Goal: Task Accomplishment & Management: Manage account settings

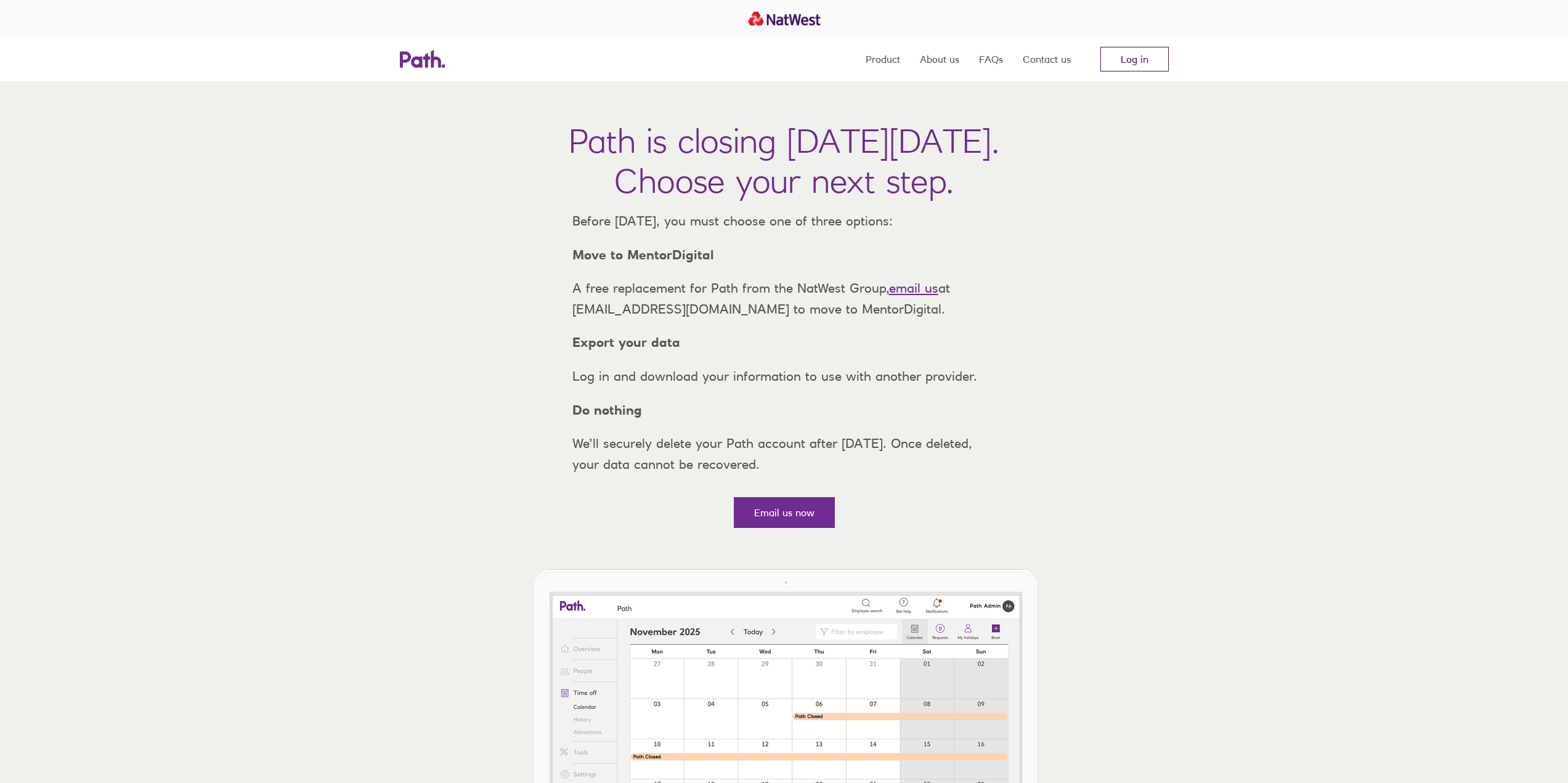
click at [1135, 50] on link "Log in" at bounding box center [1135, 59] width 68 height 24
click at [1139, 48] on link "Log in" at bounding box center [1135, 59] width 68 height 24
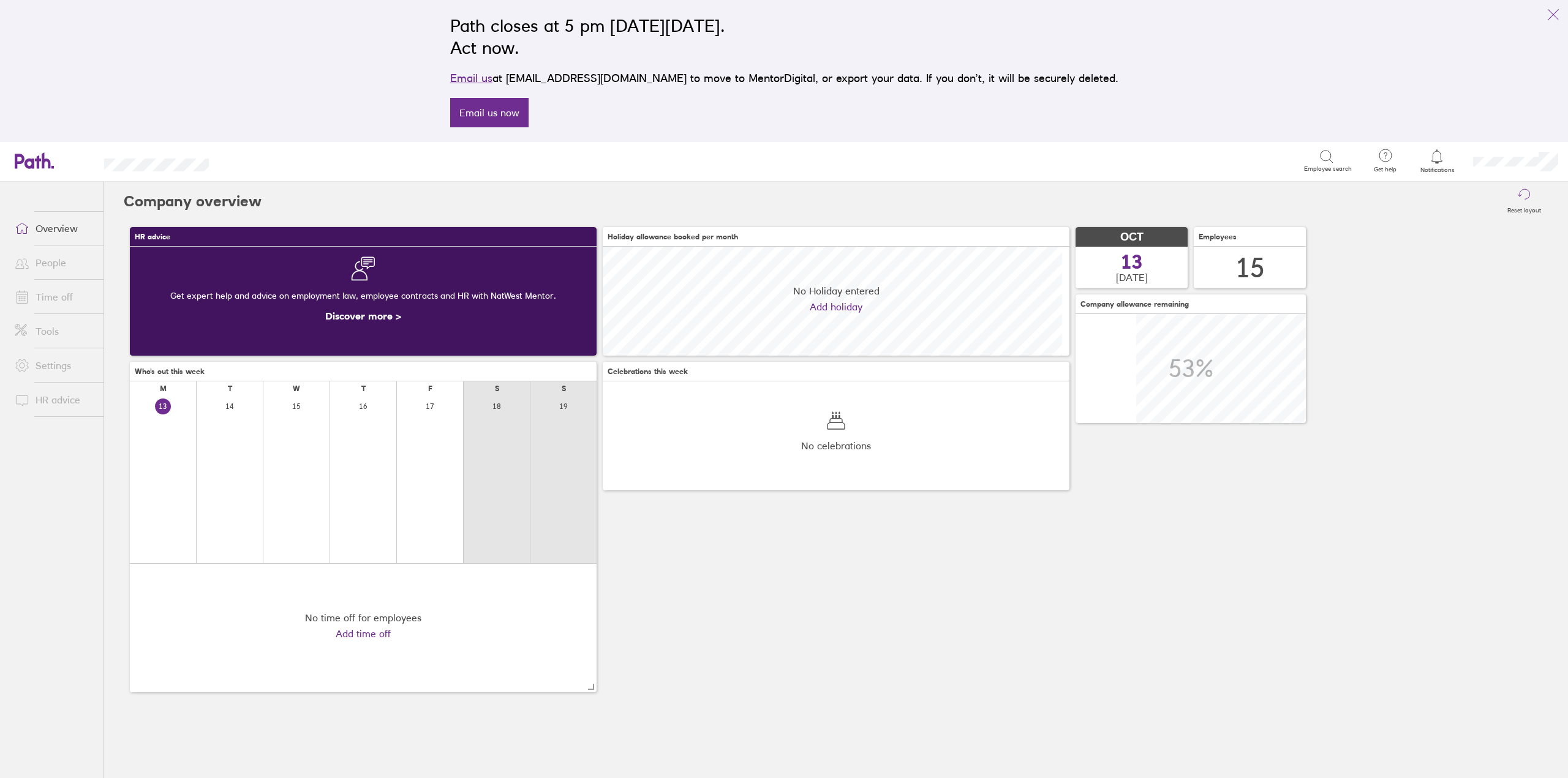
scroll to position [109, 467]
click at [57, 300] on link "Time off" at bounding box center [54, 297] width 99 height 24
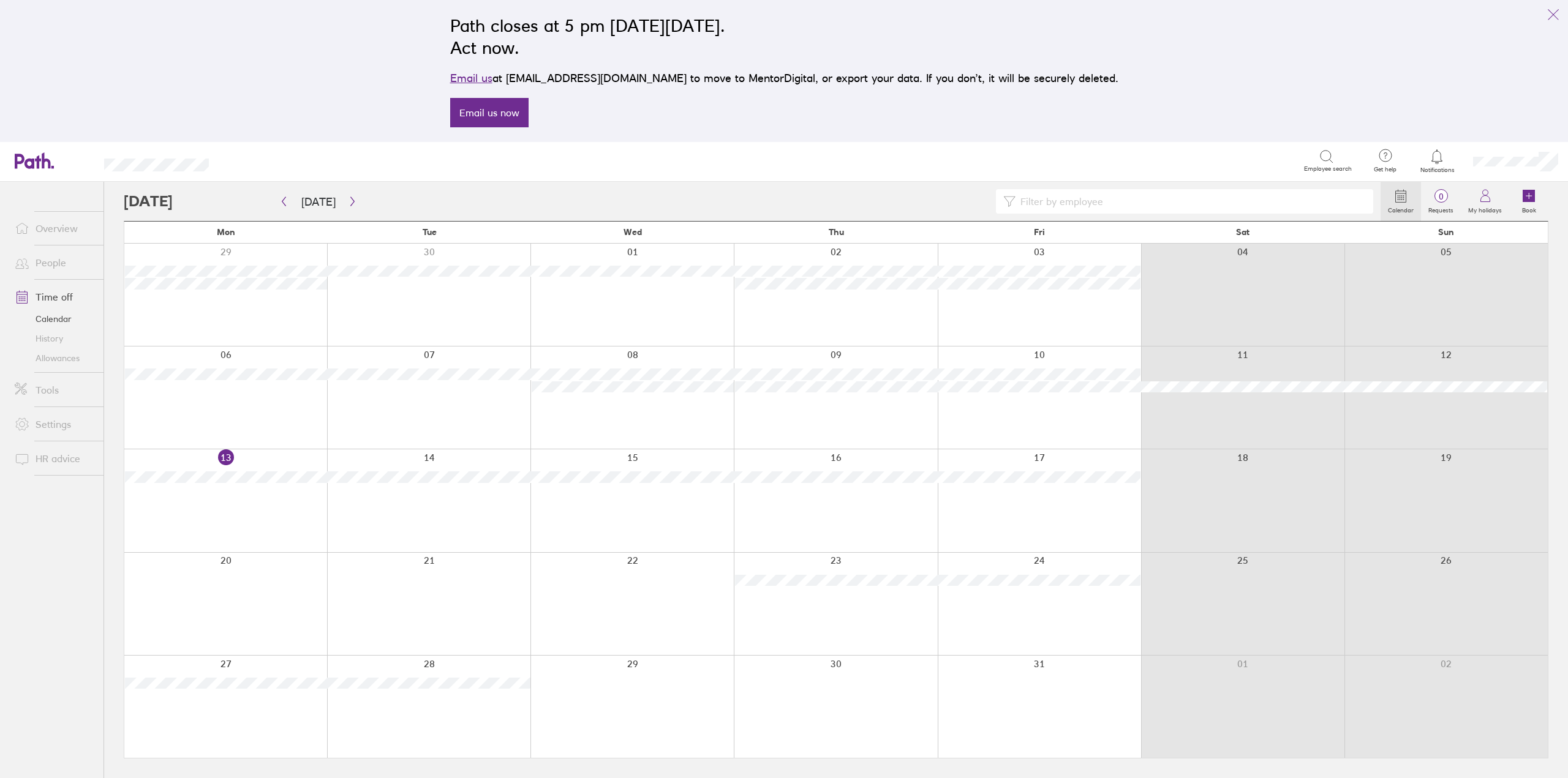
click at [239, 498] on div at bounding box center [225, 501] width 202 height 102
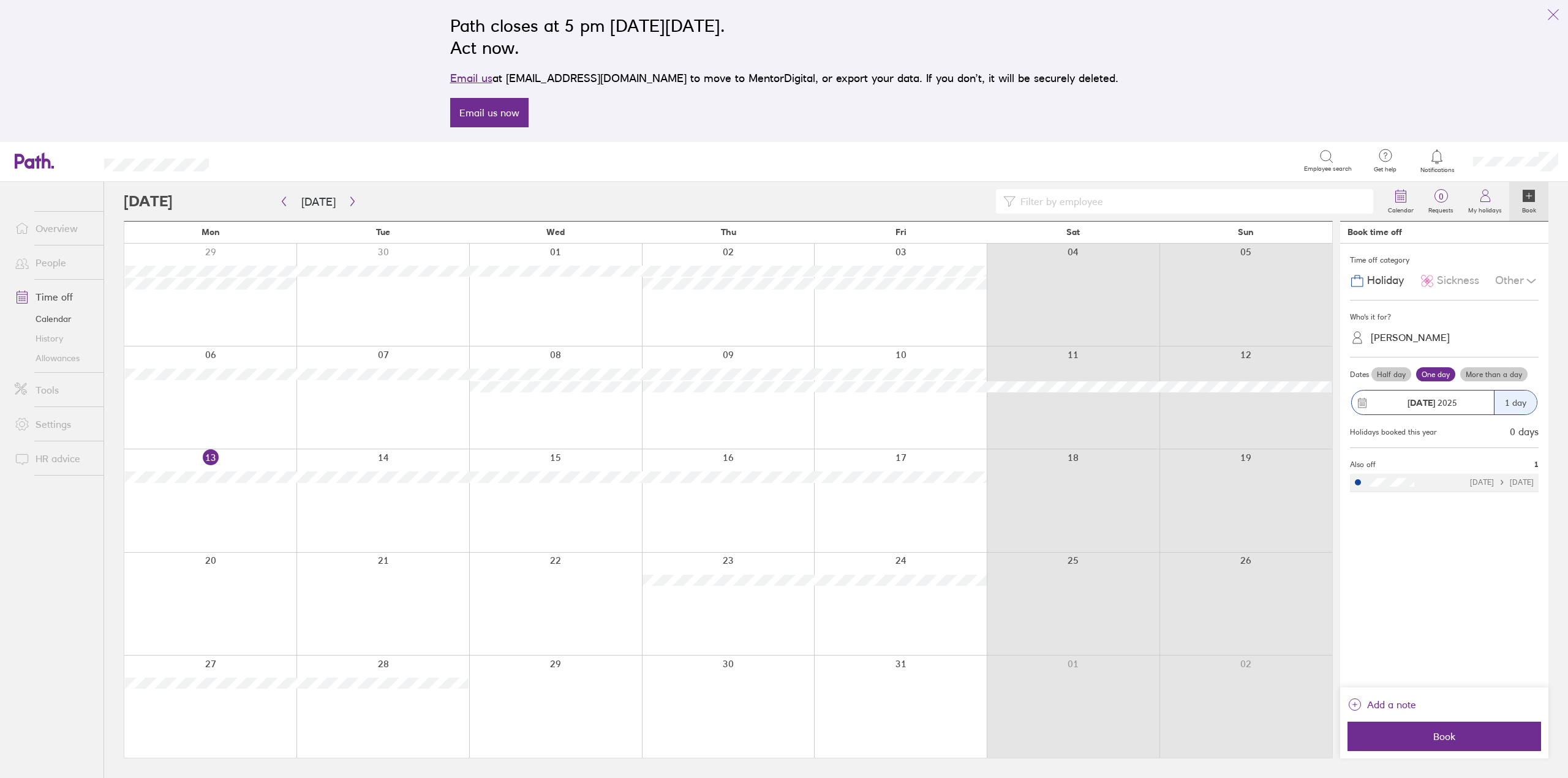
click at [1431, 280] on icon at bounding box center [1426, 280] width 15 height 15
click at [1444, 333] on div "[PERSON_NAME]" at bounding box center [1451, 338] width 174 height 19
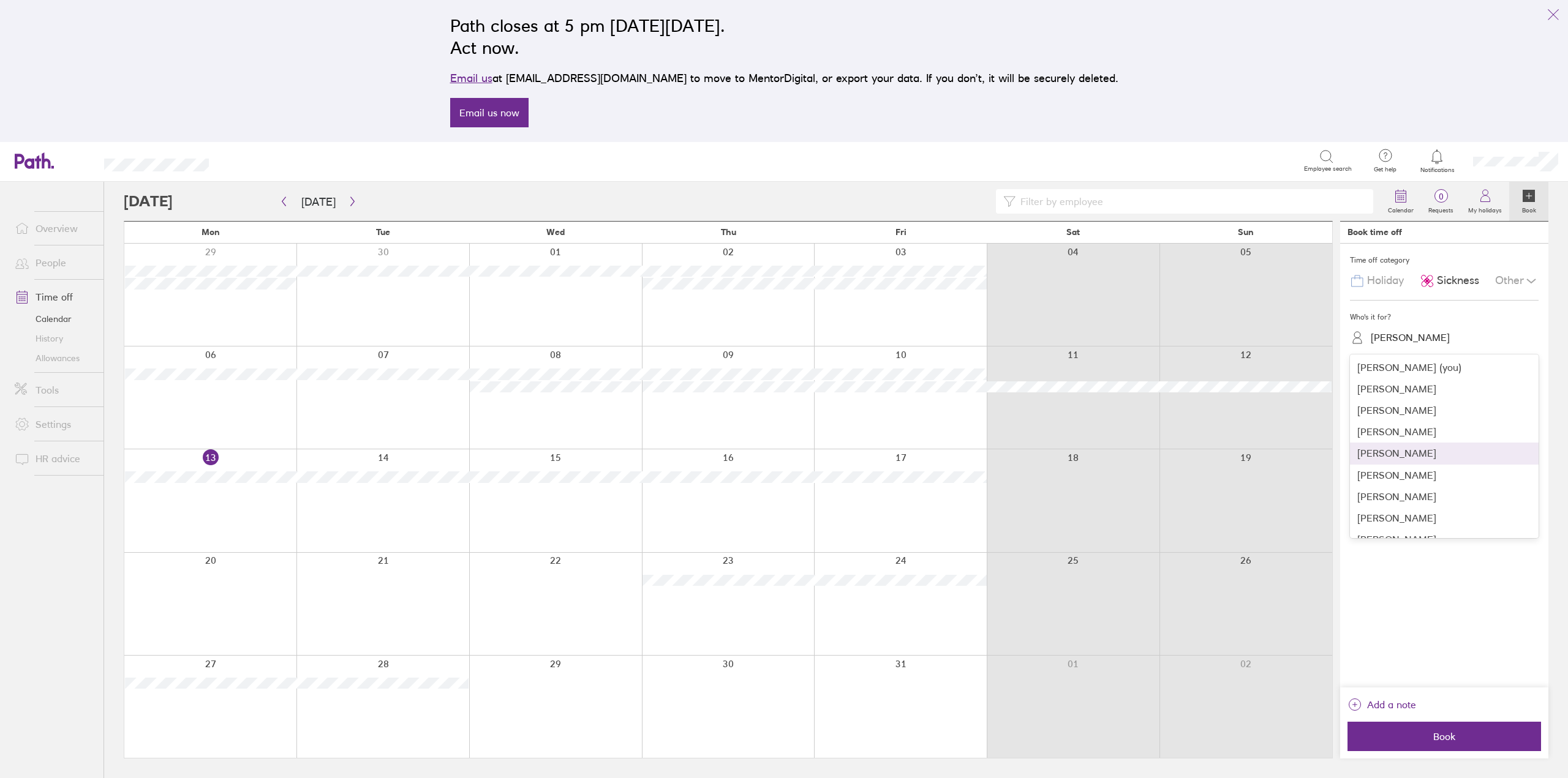
click at [1380, 455] on div "[PERSON_NAME]" at bounding box center [1444, 453] width 189 height 21
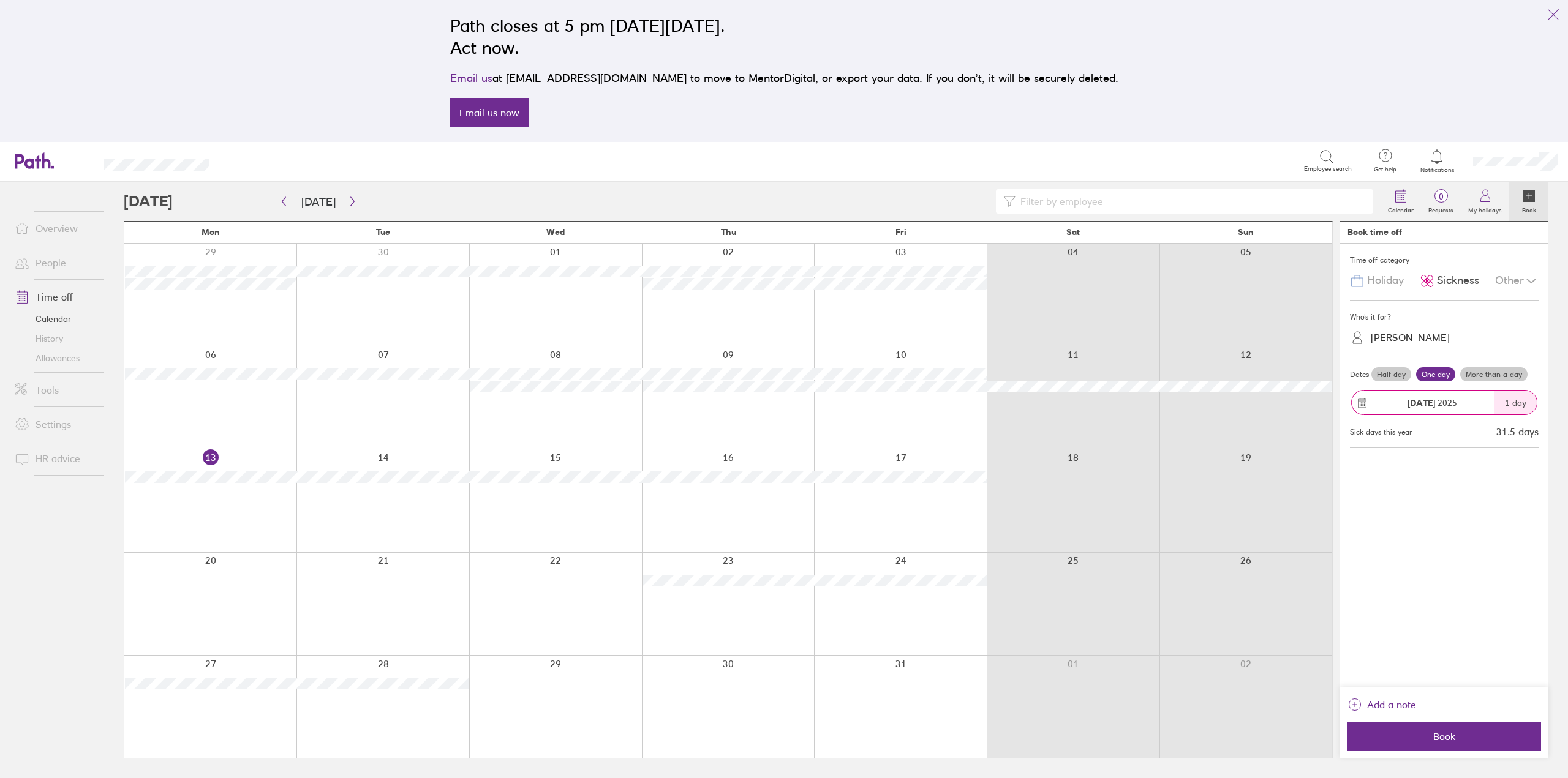
click at [1396, 376] on label "Half day" at bounding box center [1391, 375] width 40 height 15
click at [0, 0] on input "Half day" at bounding box center [0, 0] width 0 height 0
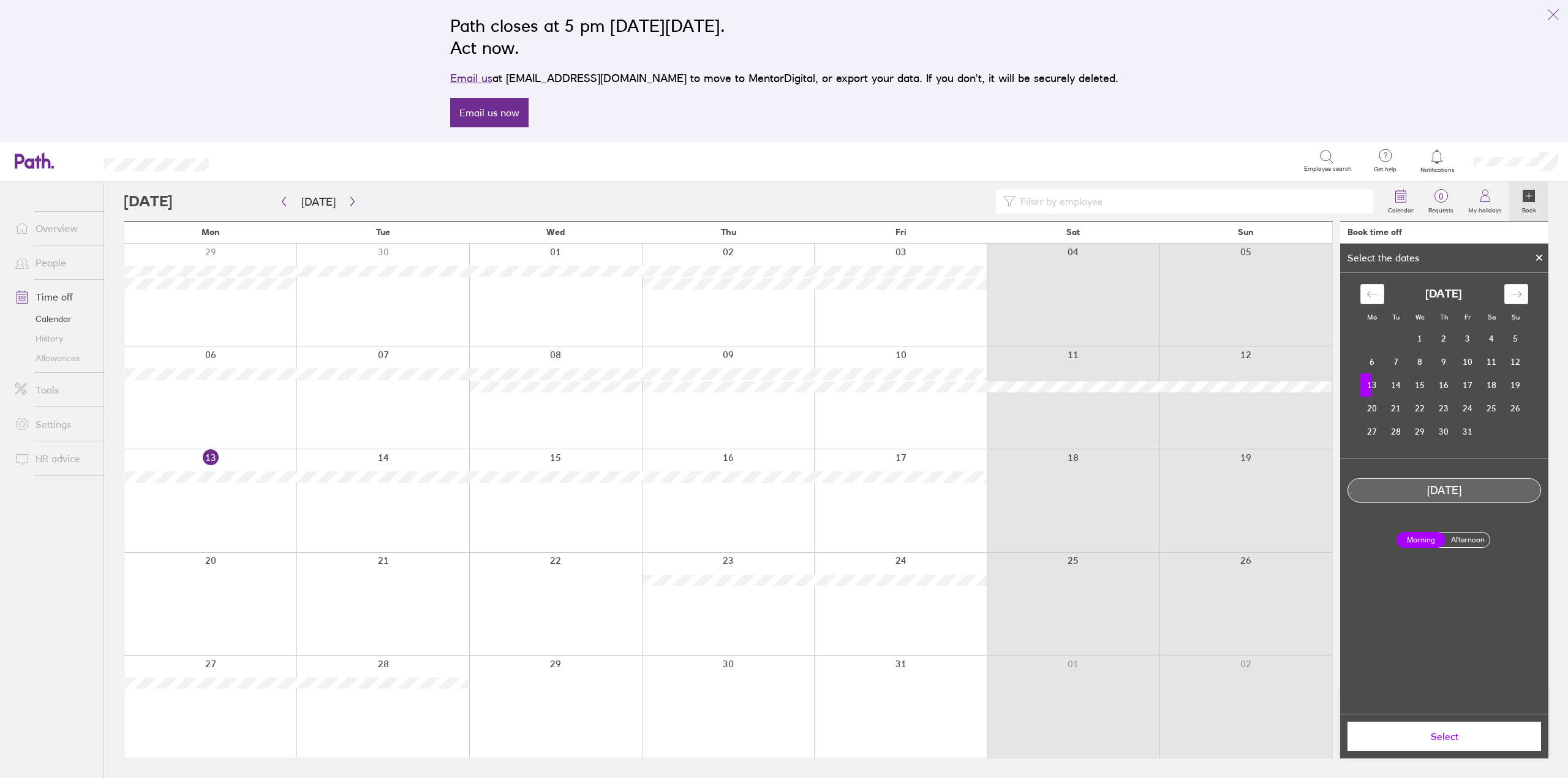
drag, startPoint x: 1471, startPoint y: 539, endPoint x: 1471, endPoint y: 551, distance: 12.0
click at [1471, 549] on div "Morning Afternoon" at bounding box center [1444, 540] width 106 height 35
click at [1467, 542] on label "Afternoon" at bounding box center [1467, 540] width 49 height 15
click at [0, 0] on input "Afternoon" at bounding box center [0, 0] width 0 height 0
click at [1467, 734] on span "Select" at bounding box center [1444, 736] width 176 height 11
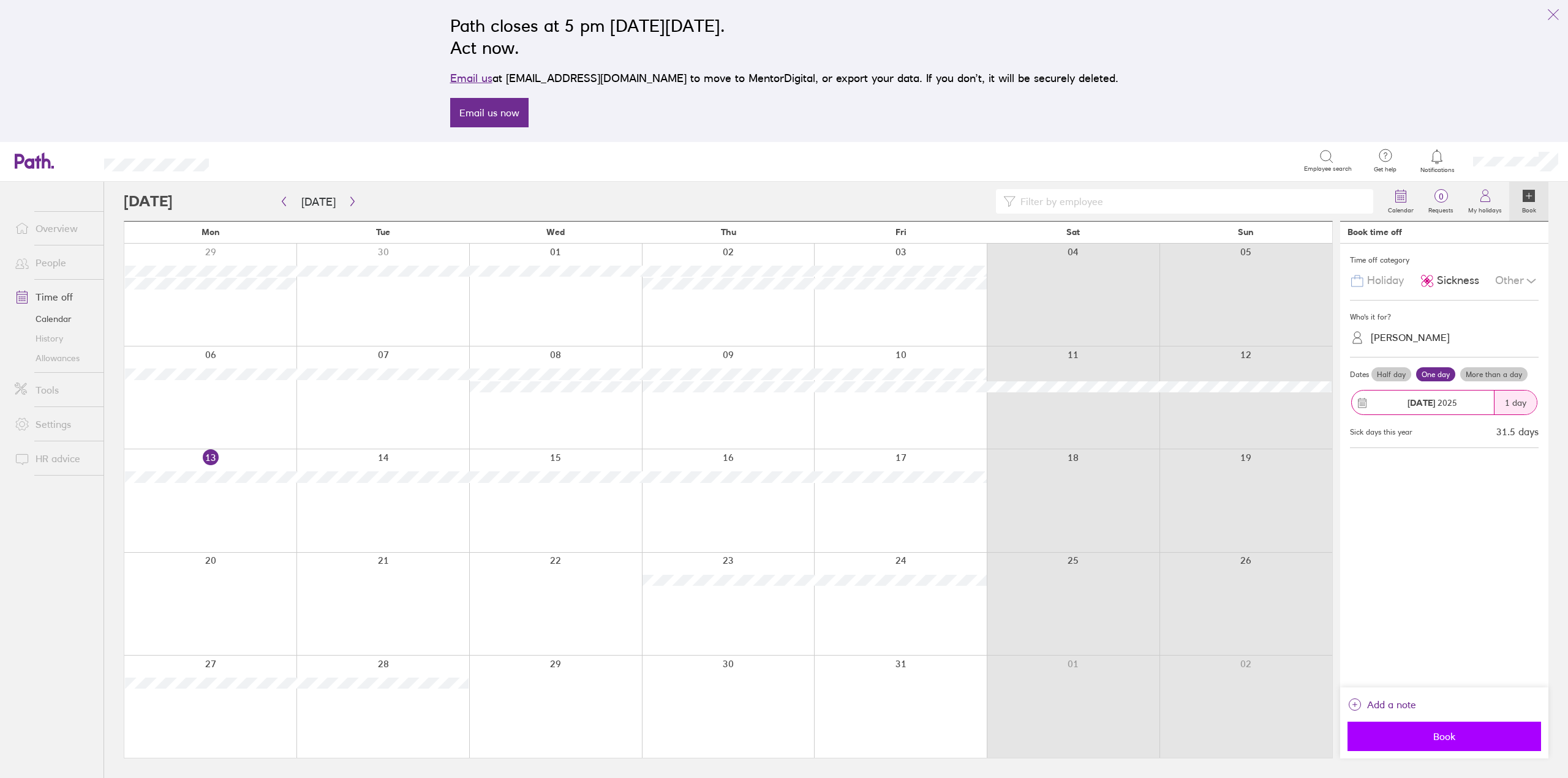
click at [1435, 744] on button "Book" at bounding box center [1444, 736] width 193 height 29
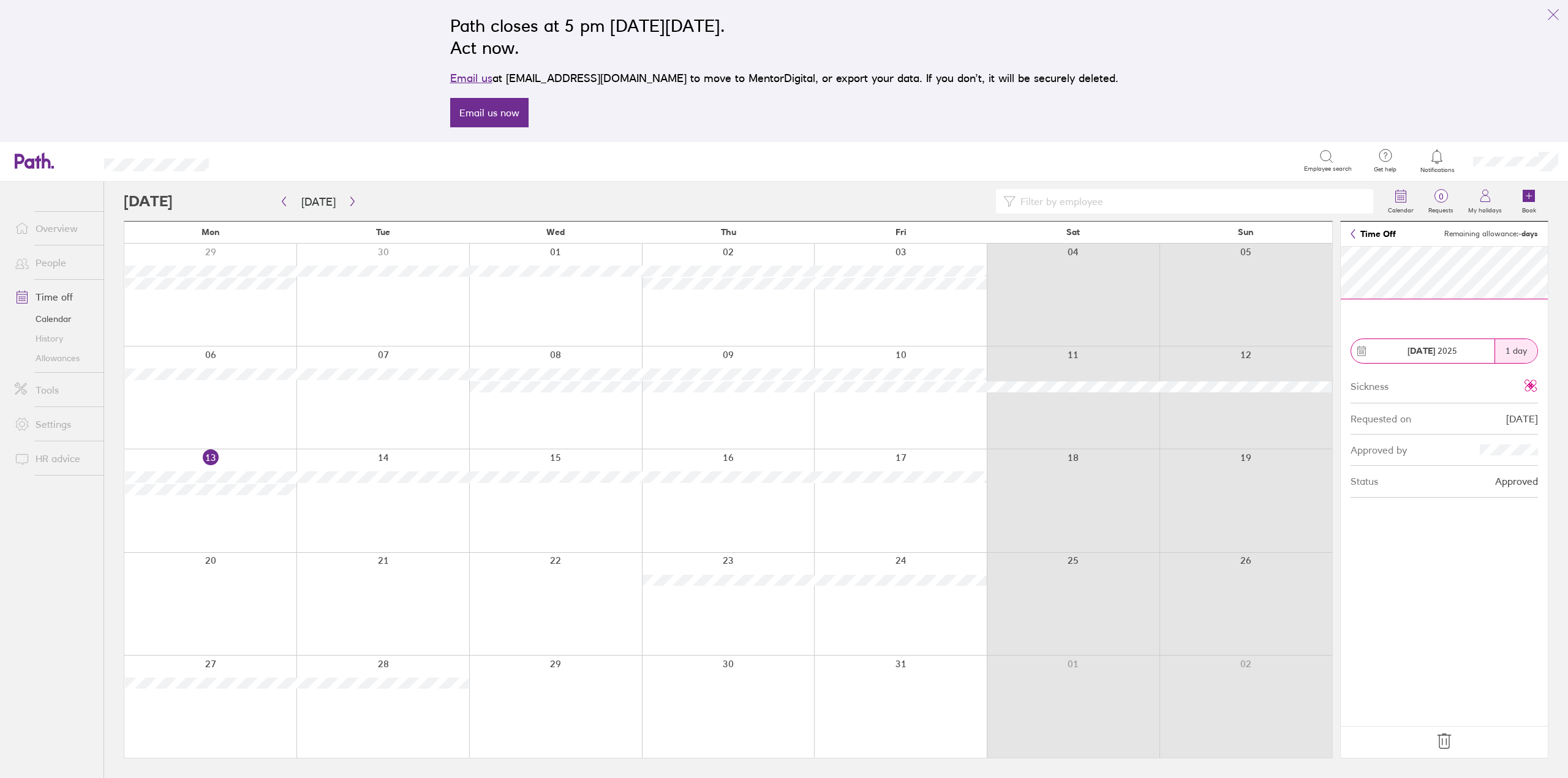
click at [1447, 737] on icon at bounding box center [1444, 742] width 20 height 20
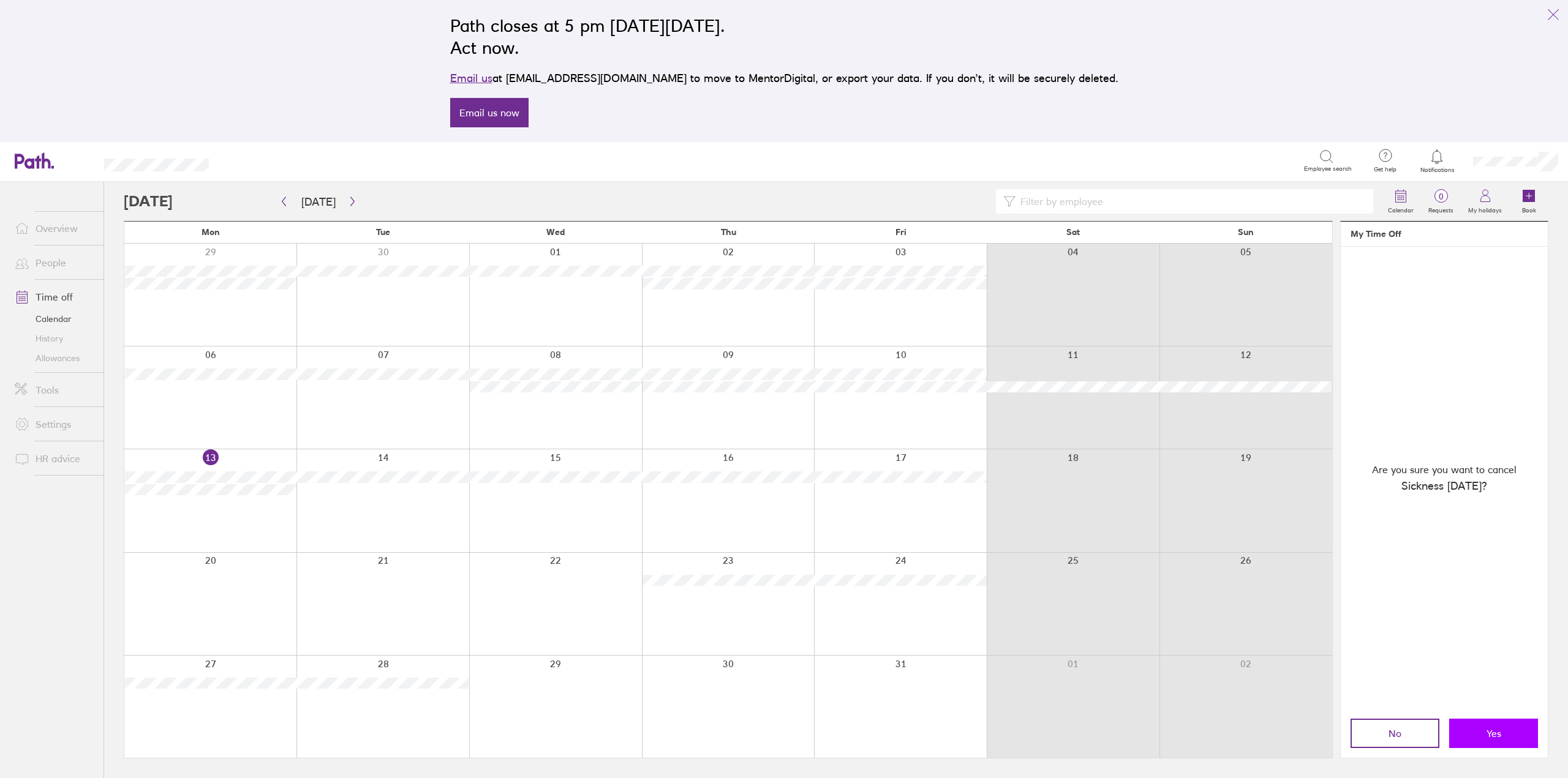
click at [1489, 733] on span "Yes" at bounding box center [1494, 733] width 15 height 11
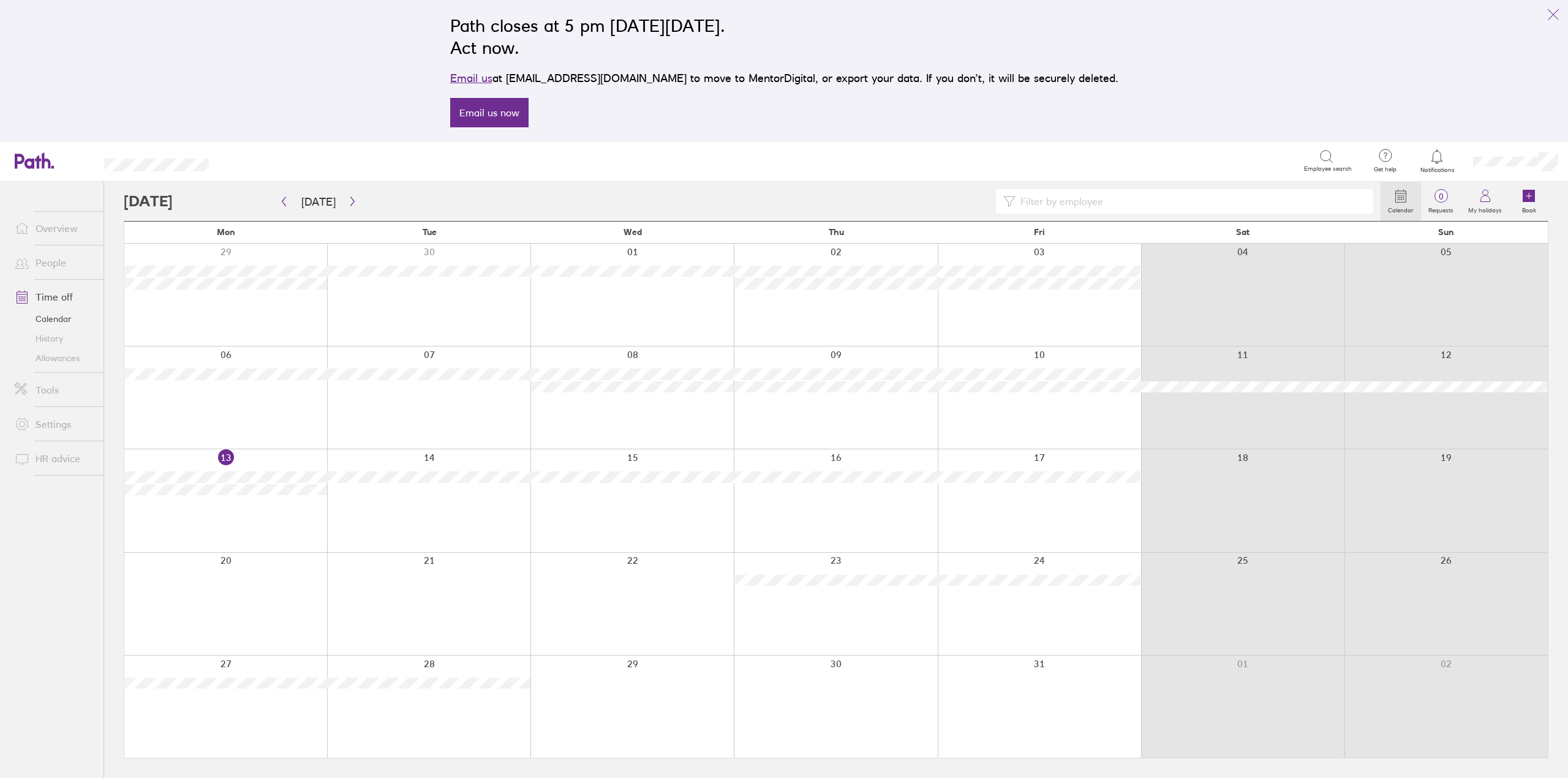
click at [233, 502] on div at bounding box center [225, 501] width 202 height 102
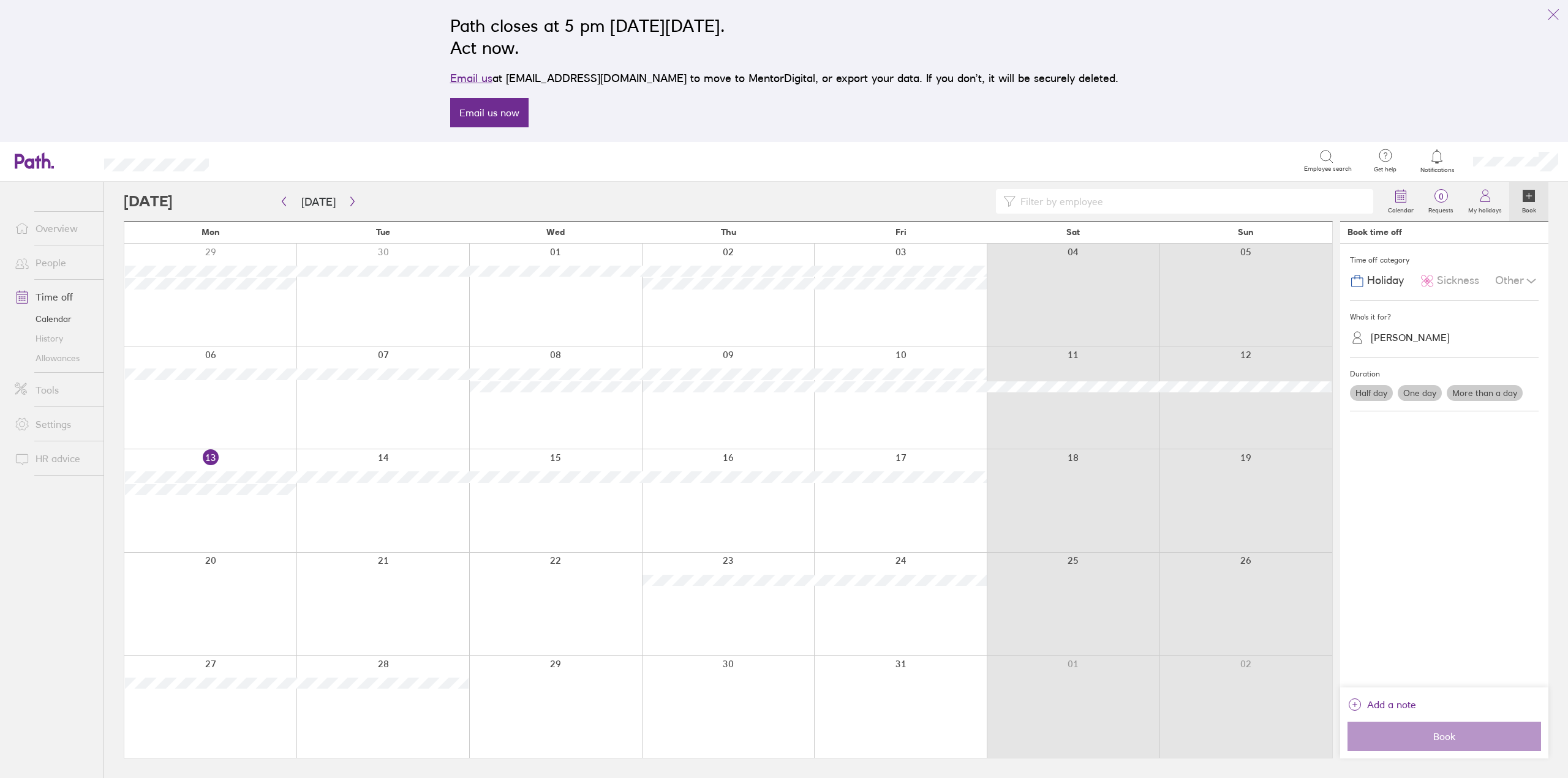
click at [1437, 277] on span "Sickness" at bounding box center [1458, 280] width 42 height 13
click at [1421, 337] on div "[PERSON_NAME]" at bounding box center [1410, 337] width 79 height 12
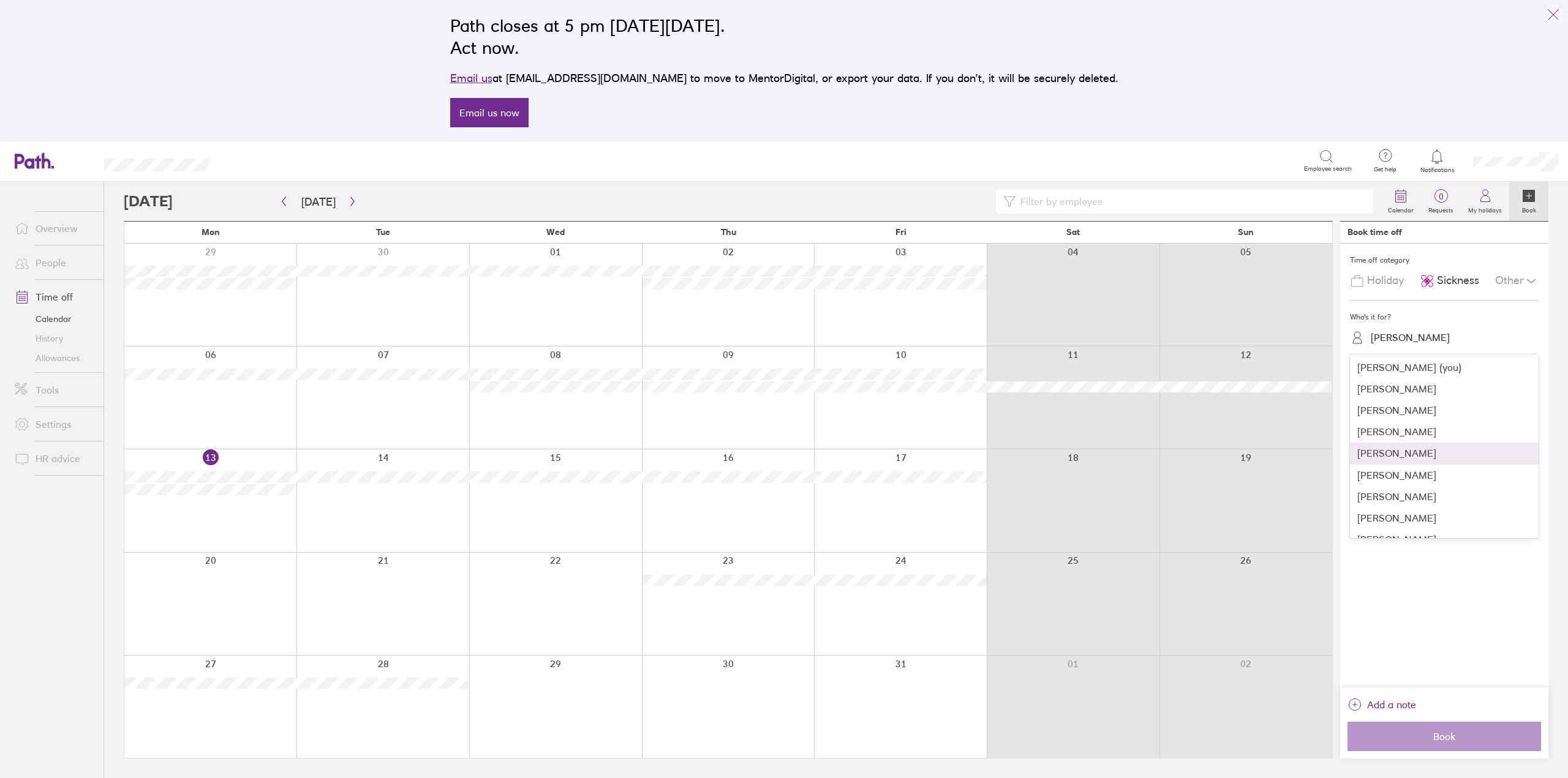
click at [1395, 462] on div "[PERSON_NAME]" at bounding box center [1444, 453] width 189 height 21
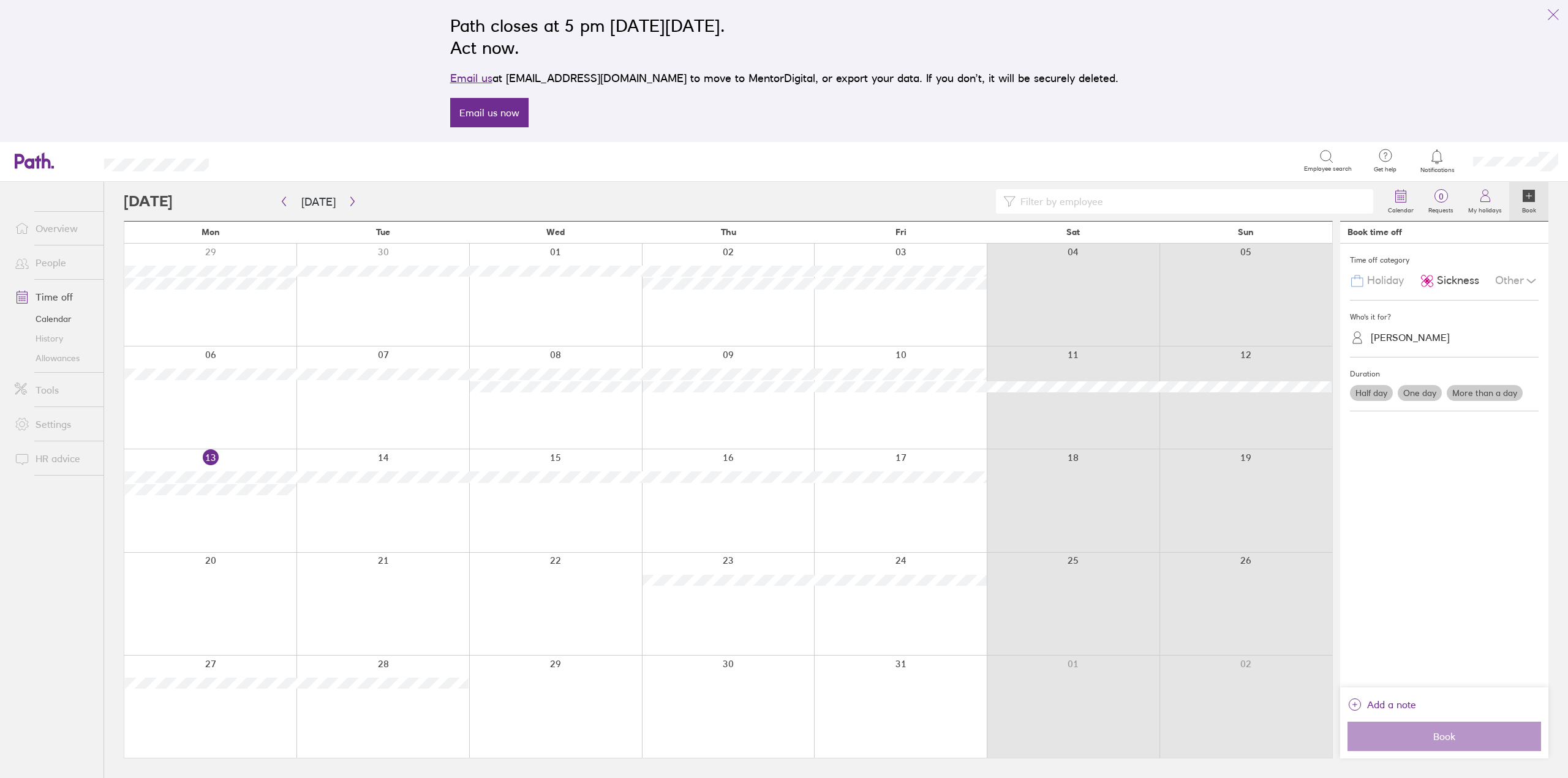
click at [1355, 394] on label "Half day" at bounding box center [1371, 393] width 43 height 16
click at [0, 0] on input "Half day" at bounding box center [0, 0] width 0 height 0
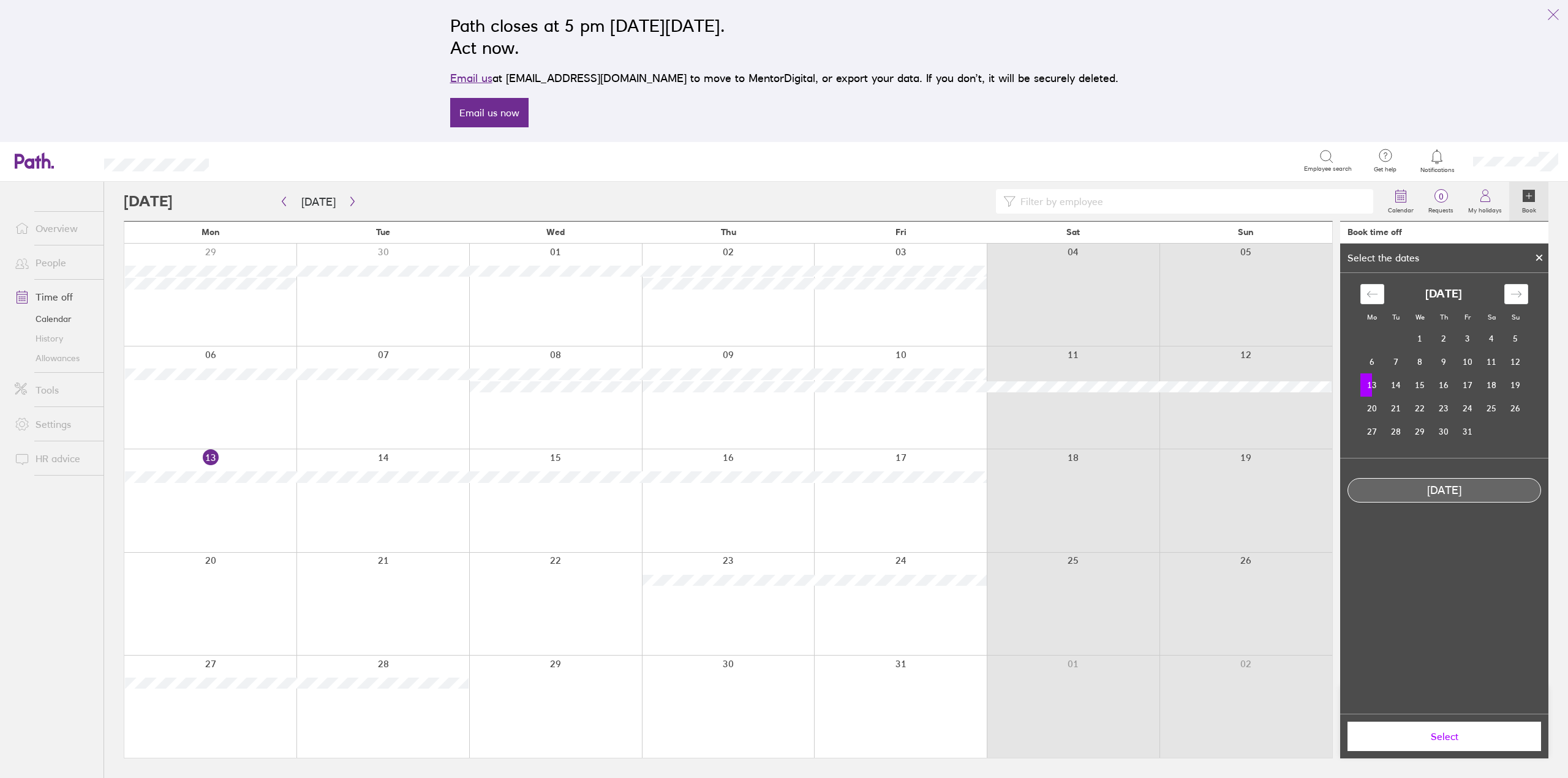
drag, startPoint x: 1446, startPoint y: 734, endPoint x: 1435, endPoint y: 671, distance: 64.0
click at [1445, 732] on span "Select" at bounding box center [1444, 736] width 176 height 11
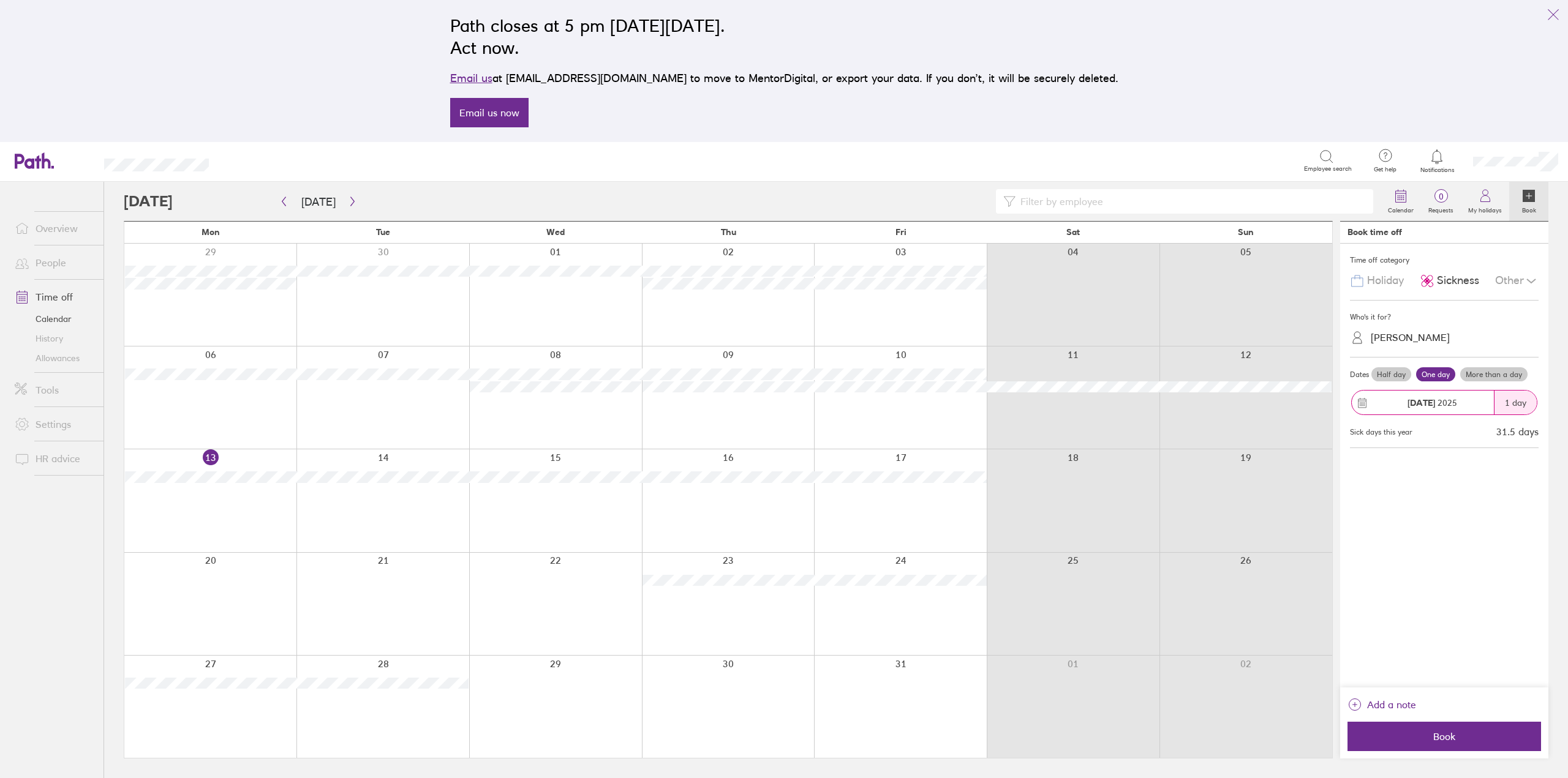
click at [1392, 370] on label "Half day" at bounding box center [1391, 375] width 40 height 15
click at [0, 0] on input "Half day" at bounding box center [0, 0] width 0 height 0
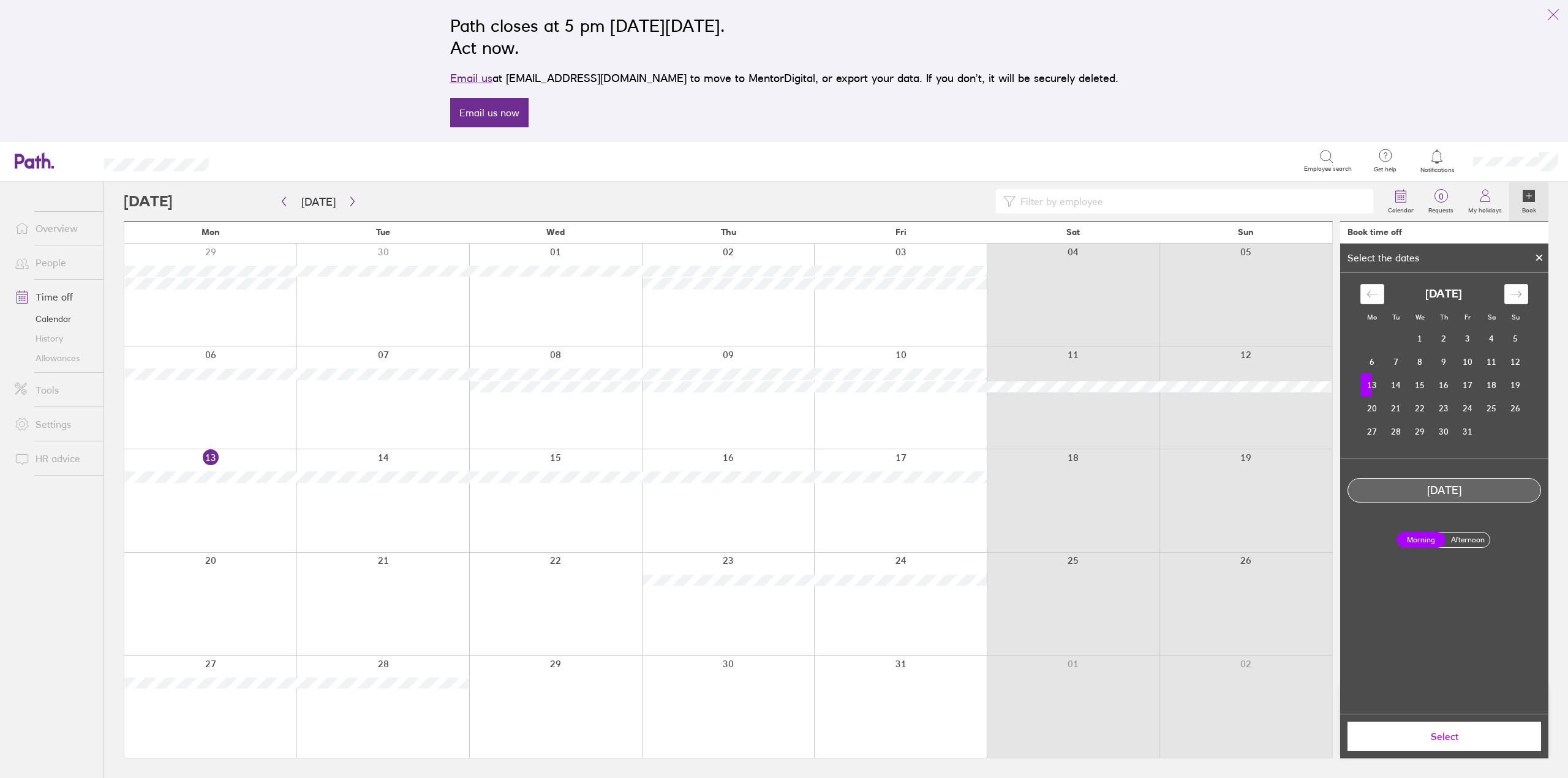
click at [1461, 538] on label "Afternoon" at bounding box center [1467, 540] width 49 height 15
click at [0, 0] on input "Afternoon" at bounding box center [0, 0] width 0 height 0
click at [1434, 743] on button "Select" at bounding box center [1444, 736] width 193 height 29
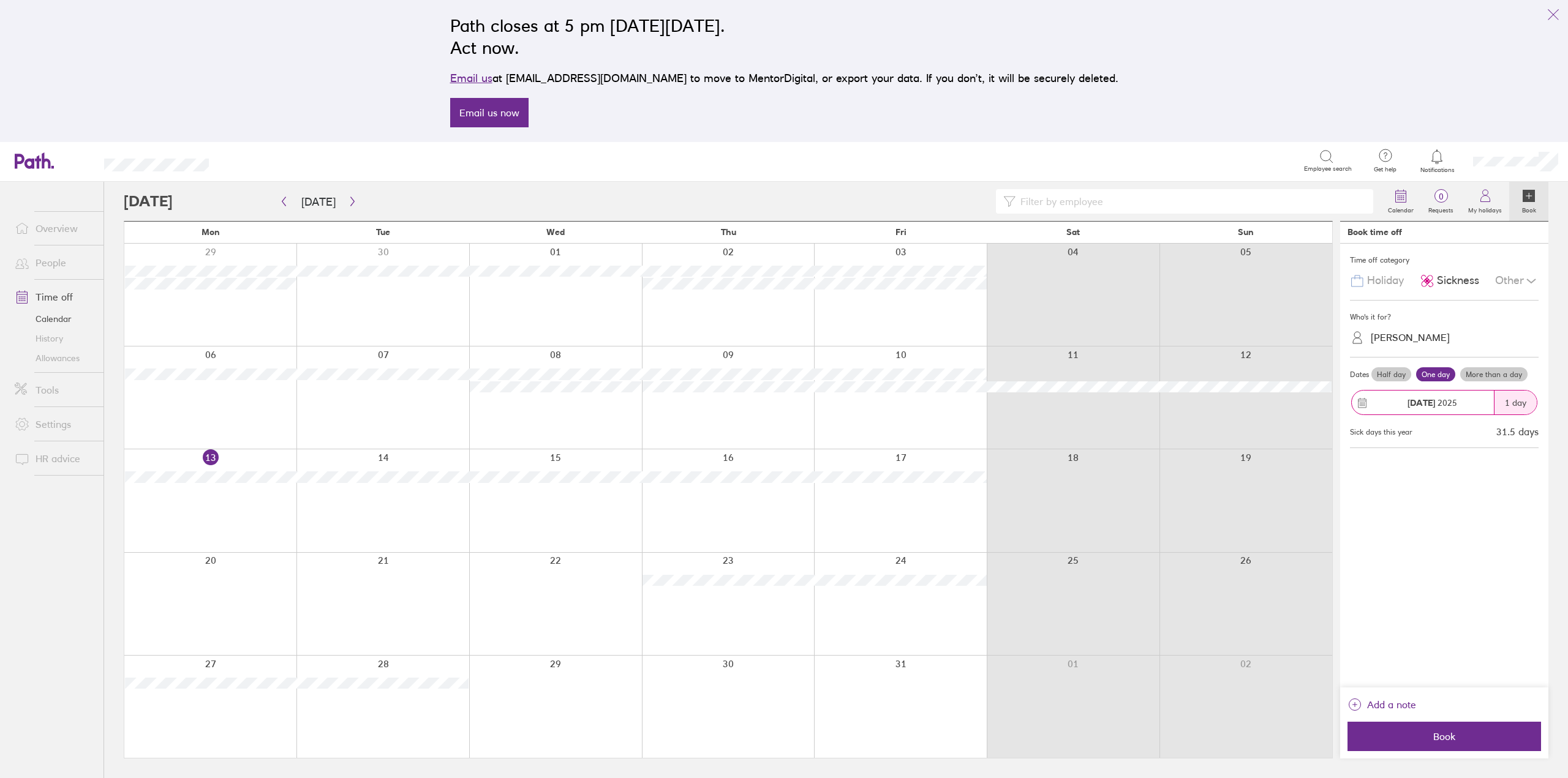
click at [1382, 375] on label "Half day" at bounding box center [1391, 375] width 40 height 15
click at [0, 0] on input "Half day" at bounding box center [0, 0] width 0 height 0
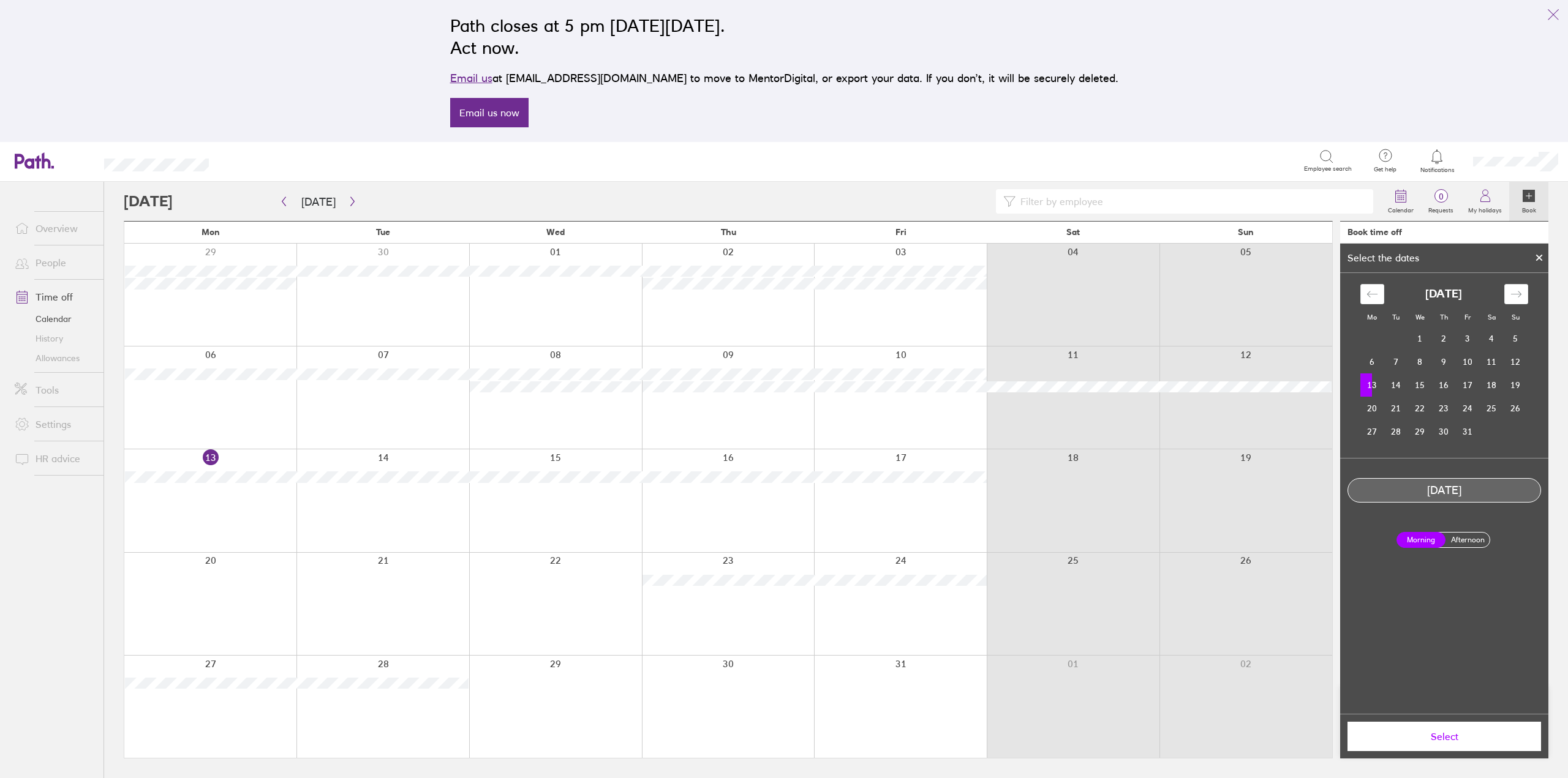
click at [1451, 538] on label "Afternoon" at bounding box center [1467, 540] width 49 height 15
click at [0, 0] on input "Afternoon" at bounding box center [0, 0] width 0 height 0
click at [1405, 739] on span "Select" at bounding box center [1444, 736] width 176 height 11
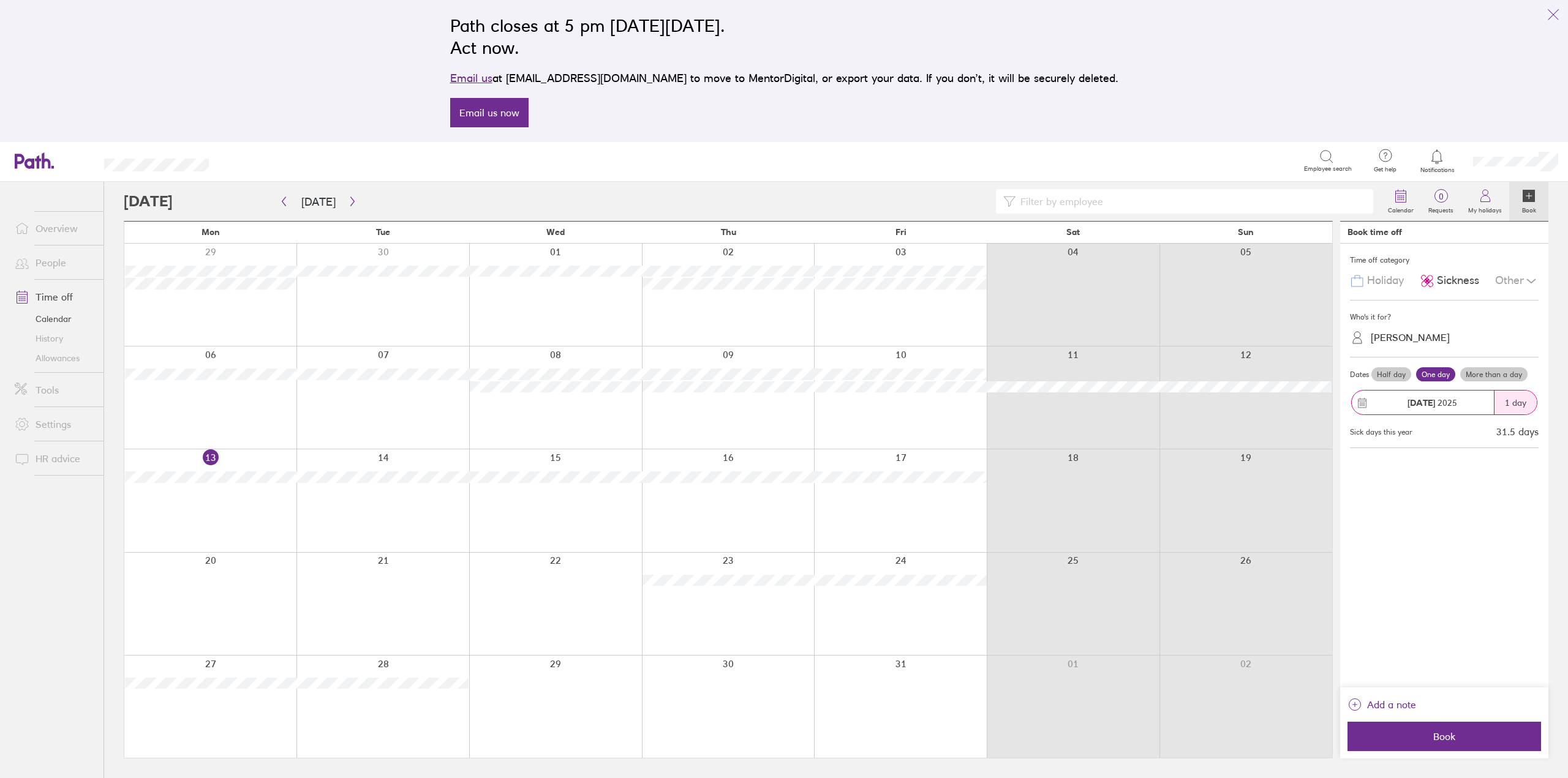
click at [1409, 455] on div "Time off category Holiday Sickness Other Who's it for? [PERSON_NAME] Dates Half…" at bounding box center [1444, 466] width 208 height 444
click at [1436, 734] on span "Book" at bounding box center [1444, 736] width 176 height 11
